Goal: Information Seeking & Learning: Learn about a topic

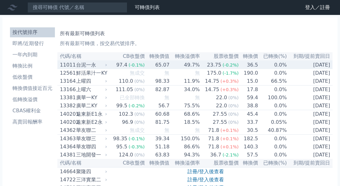
click at [90, 69] on div "台泥一永" at bounding box center [90, 64] width 29 height 7
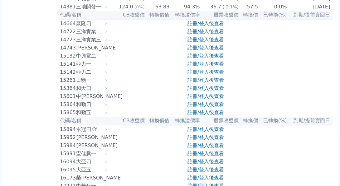
scroll to position [388, 0]
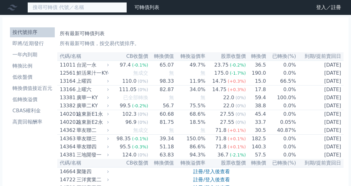
click at [68, 9] on input at bounding box center [77, 7] width 100 height 11
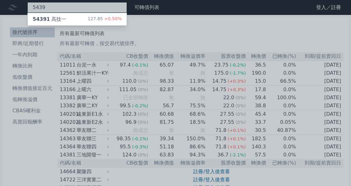
type input "5439"
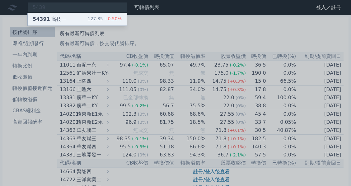
click at [50, 22] on span "54391" at bounding box center [41, 19] width 17 height 6
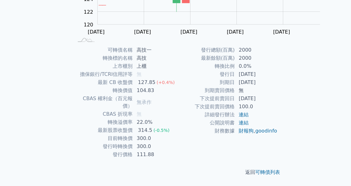
scroll to position [152, 0]
click at [280, 170] on link "可轉債列表" at bounding box center [267, 172] width 25 height 6
